Goal: Task Accomplishment & Management: Manage account settings

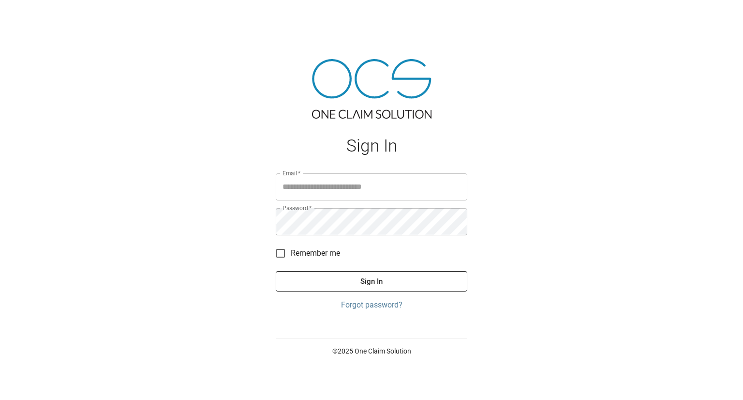
type input "**********"
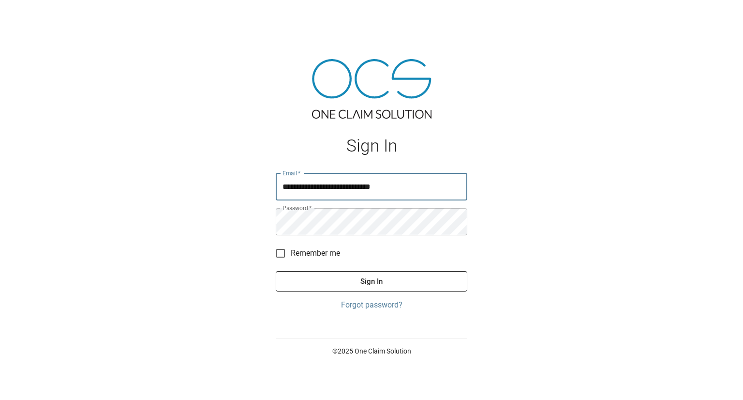
click at [333, 278] on button "Sign In" at bounding box center [372, 281] width 192 height 20
